Goal: Task Accomplishment & Management: Complete application form

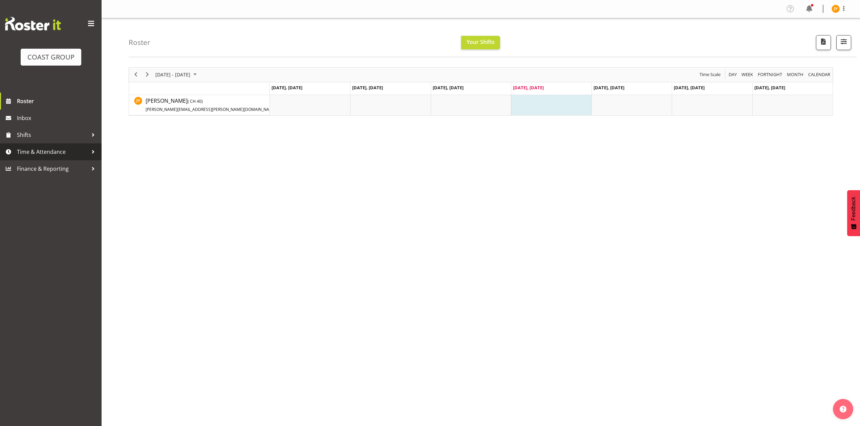
click at [80, 153] on span "Time & Attendance" at bounding box center [52, 152] width 71 height 10
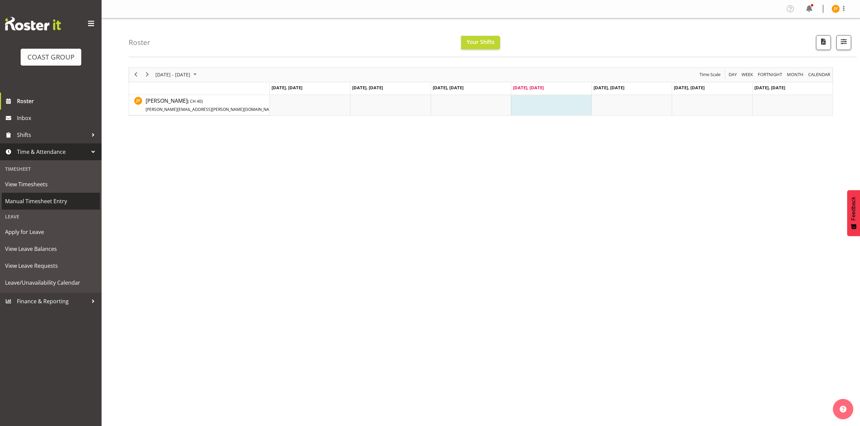
click at [50, 195] on link "Manual Timesheet Entry" at bounding box center [51, 201] width 98 height 17
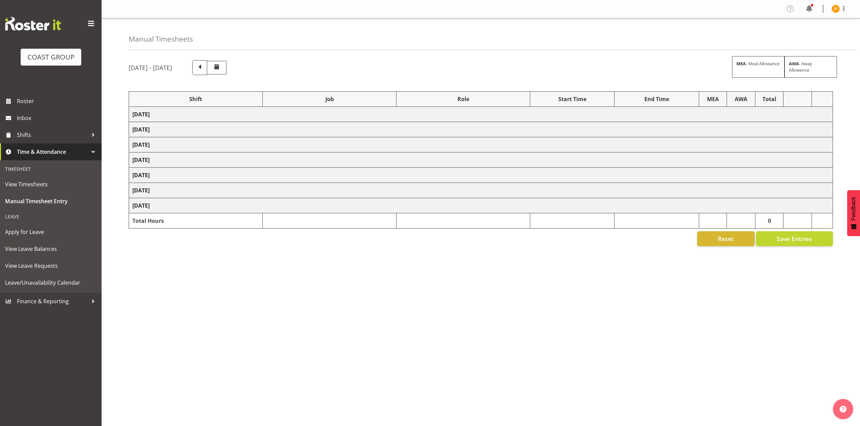
select select "1881"
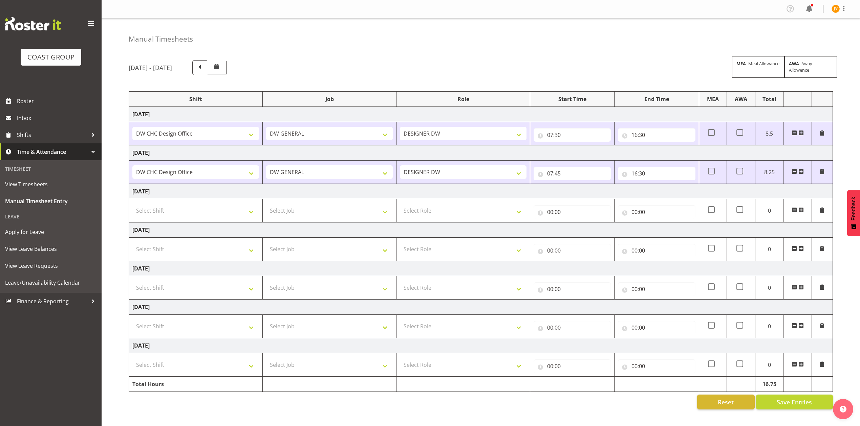
click at [801, 172] on span at bounding box center [800, 171] width 5 height 5
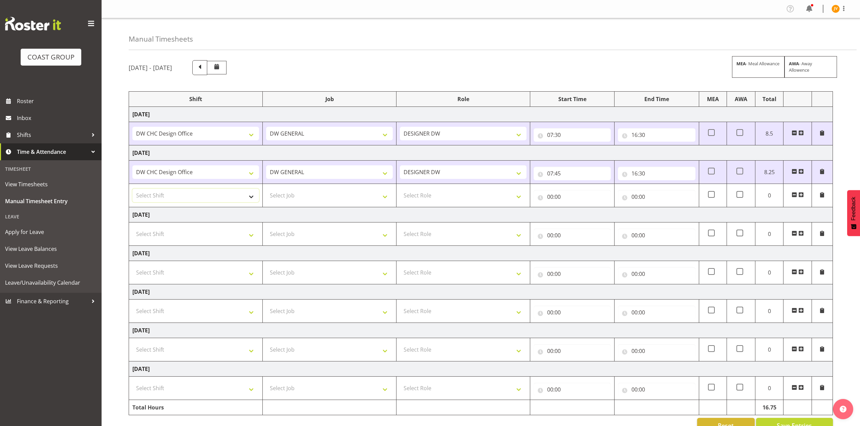
click at [226, 199] on select "Select Shift DW CHC Design Office DW CHC General Work Aug DW CHC General Work D…" at bounding box center [195, 196] width 127 height 14
select select "1512"
click at [132, 190] on select "Select Shift DW CHC Design Office DW CHC General Work Aug DW CHC General Work D…" at bounding box center [195, 196] width 127 height 14
click at [359, 192] on select "Select Job 1 Carlton Events 1 Carlton Hamilton 1 Carlton Wellington 1 EHS WAREH…" at bounding box center [329, 196] width 127 height 14
select select "1881"
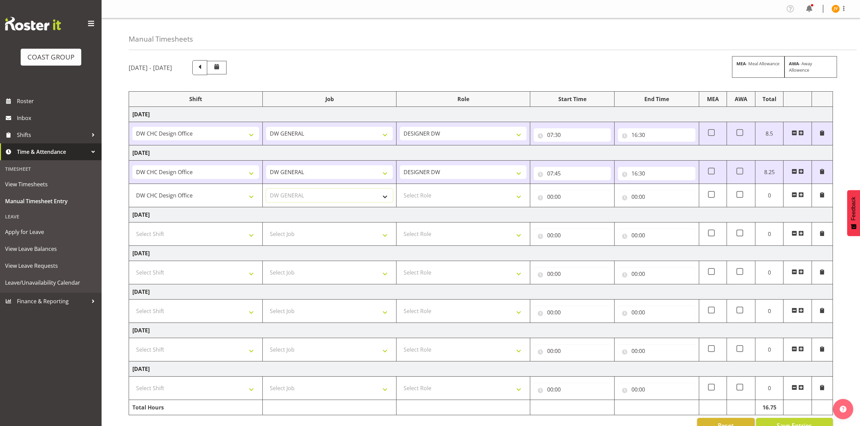
click at [266, 190] on select "Select Job 1 Carlton Events 1 Carlton Hamilton 1 Carlton Wellington 1 EHS WAREH…" at bounding box center [329, 196] width 127 height 14
click at [420, 188] on td "Select Role DESIGNER DW" at bounding box center [463, 195] width 134 height 23
click at [420, 194] on select "Select Role DESIGNER DW" at bounding box center [463, 196] width 127 height 14
select select "221"
click at [400, 190] on select "Select Role DESIGNER DW" at bounding box center [463, 196] width 127 height 14
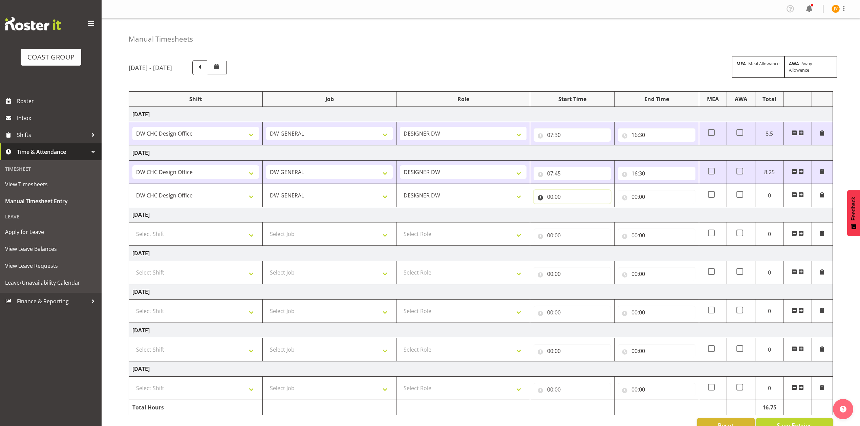
click at [549, 199] on input "00:00" at bounding box center [571, 197] width 77 height 14
click at [582, 212] on select "00 01 02 03 04 05 06 07 08 09 10 11 12 13 14 15 16 17 18 19 20 21 22 23" at bounding box center [579, 215] width 15 height 14
select select "18"
click at [572, 209] on select "00 01 02 03 04 05 06 07 08 09 10 11 12 13 14 15 16 17 18 19 20 21 22 23" at bounding box center [579, 215] width 15 height 14
type input "18:00"
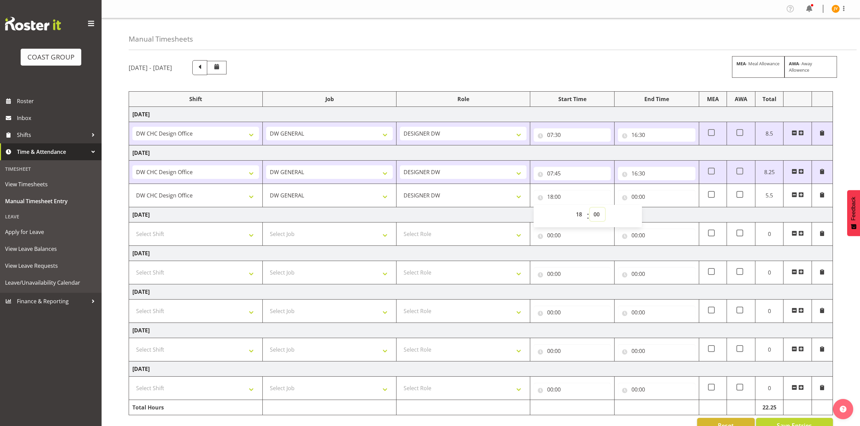
click at [593, 214] on select "00 01 02 03 04 05 06 07 08 09 10 11 12 13 14 15 16 17 18 19 20 21 22 23 24 25 2…" at bounding box center [597, 215] width 15 height 14
click at [636, 198] on input "00:00" at bounding box center [656, 197] width 77 height 14
click at [663, 216] on select "00 01 02 03 04 05 06 07 08 09 10 11 12 13 14 15 16 17 18 19 20 21 22 23" at bounding box center [663, 215] width 15 height 14
select select "21"
click at [656, 209] on select "00 01 02 03 04 05 06 07 08 09 10 11 12 13 14 15 16 17 18 19 20 21 22 23" at bounding box center [663, 215] width 15 height 14
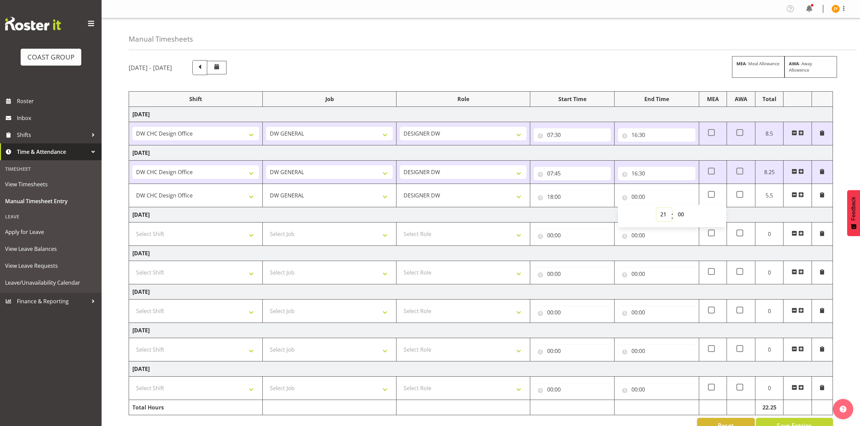
type input "21:00"
click at [668, 68] on div "September 17th - September 23rd 2025 MEA - Meal Allowance AWA - Away Allowence" at bounding box center [481, 67] width 704 height 15
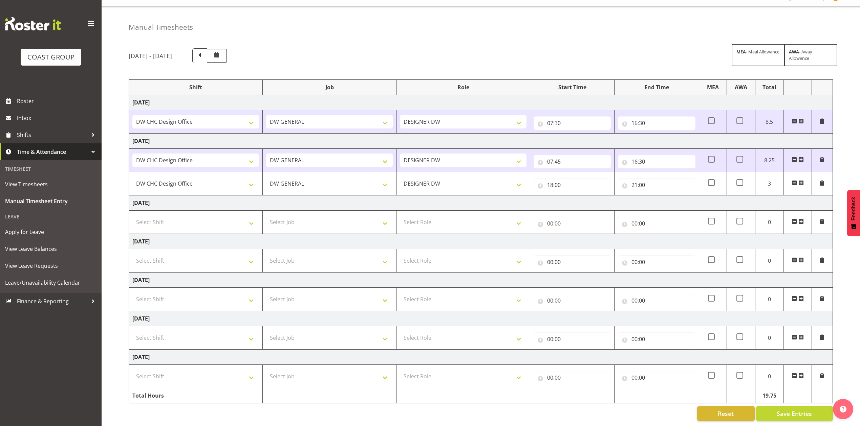
scroll to position [21, 0]
click at [789, 410] on span "Save Entries" at bounding box center [793, 414] width 35 height 9
